Goal: Transaction & Acquisition: Subscribe to service/newsletter

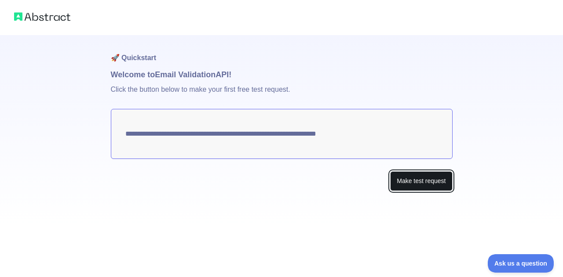
click at [412, 181] on button "Make test request" at bounding box center [421, 181] width 62 height 20
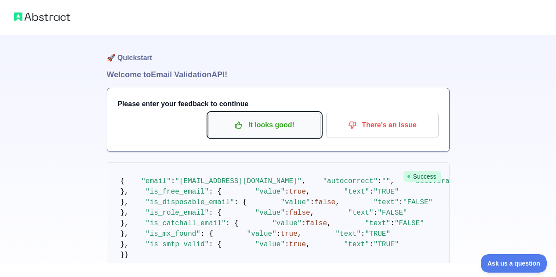
click at [285, 121] on p "It looks good!" at bounding box center [264, 125] width 99 height 15
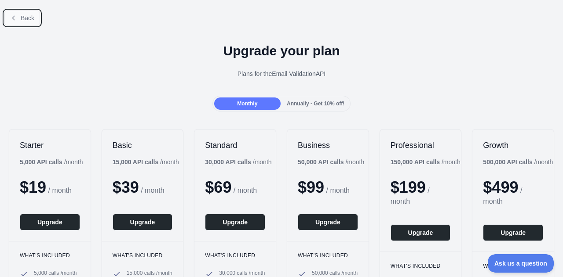
click at [25, 15] on span "Back" at bounding box center [28, 18] width 14 height 7
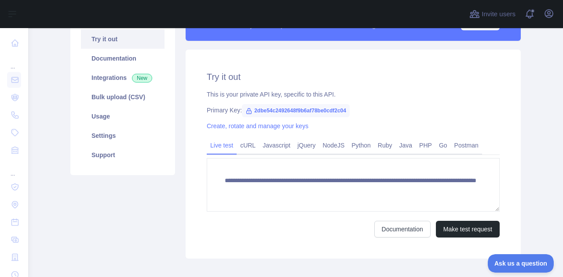
scroll to position [94, 0]
click at [104, 112] on link "Usage" at bounding box center [123, 115] width 84 height 19
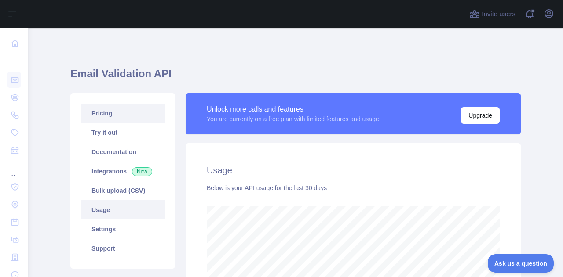
click at [132, 117] on link "Pricing" at bounding box center [123, 113] width 84 height 19
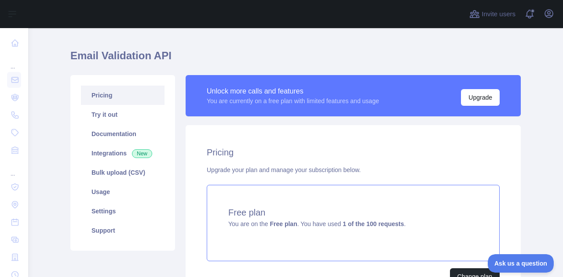
scroll to position [17, 0]
